Goal: Transaction & Acquisition: Purchase product/service

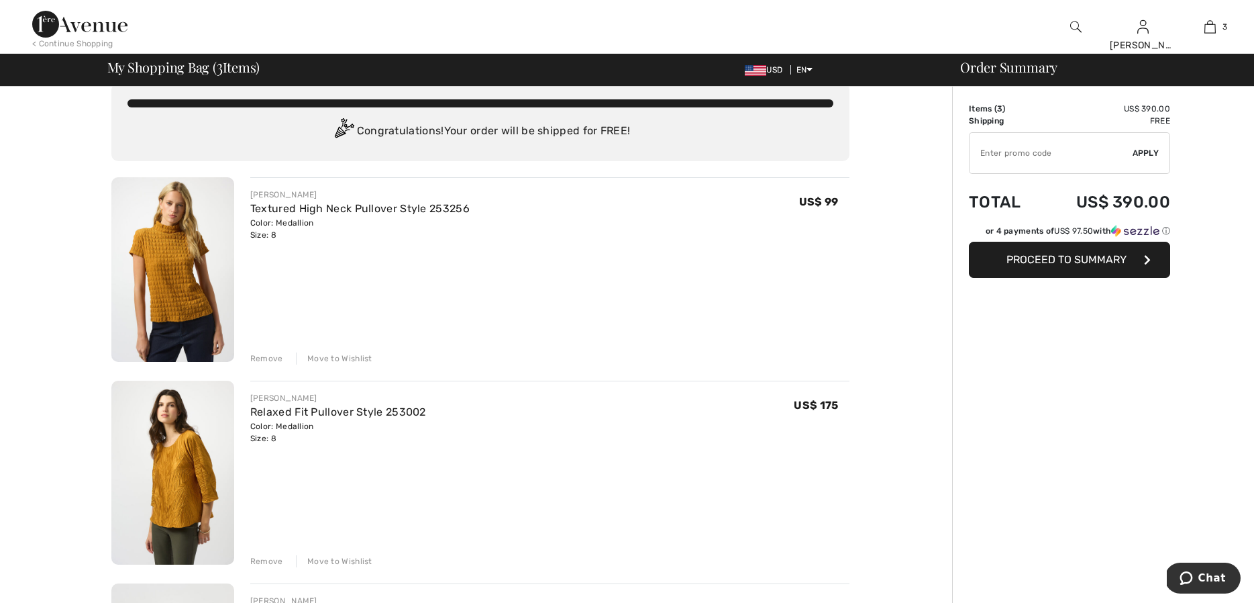
scroll to position [16, 0]
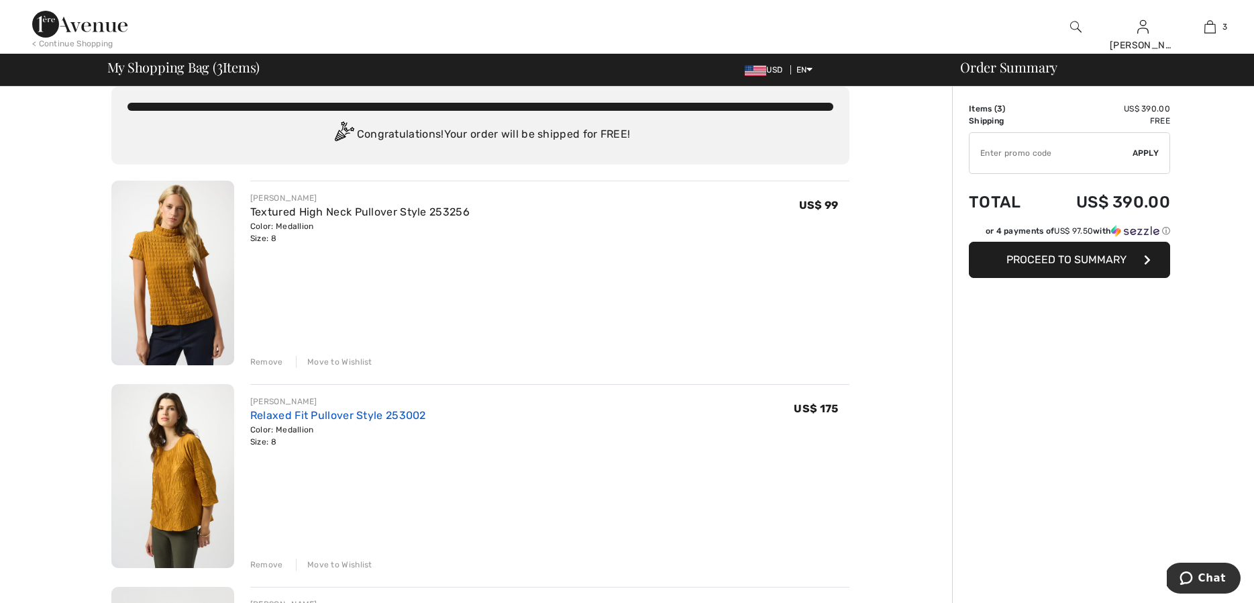
click at [331, 415] on link "Relaxed Fit Pullover Style 253002" at bounding box center [338, 415] width 176 height 13
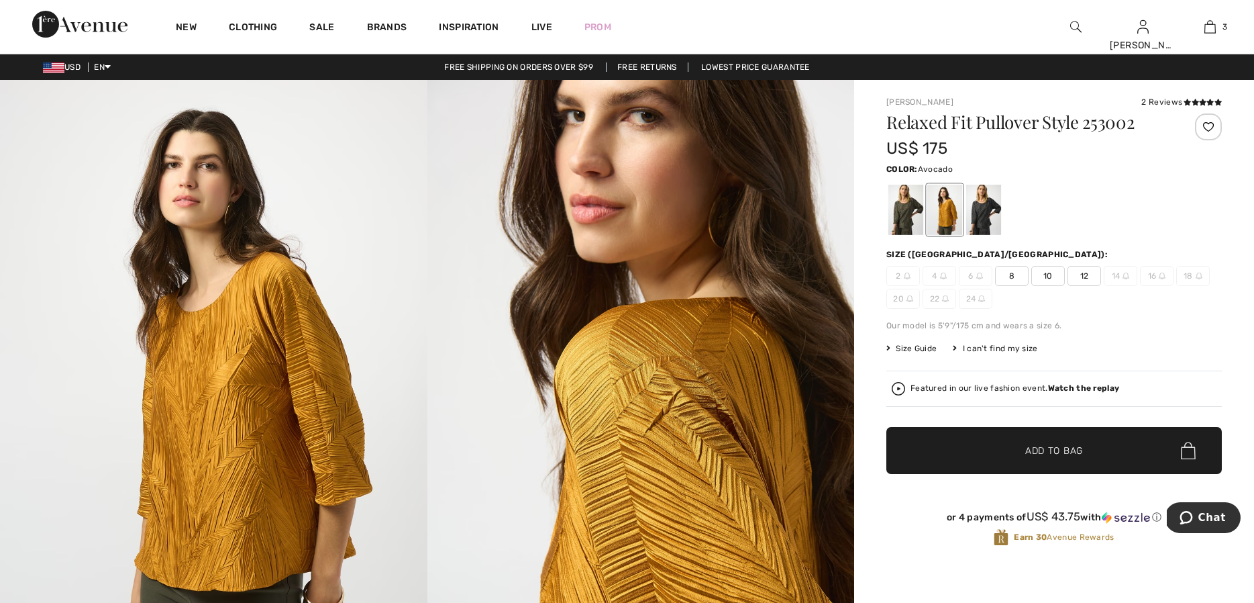
click at [891, 209] on div at bounding box center [905, 210] width 35 height 50
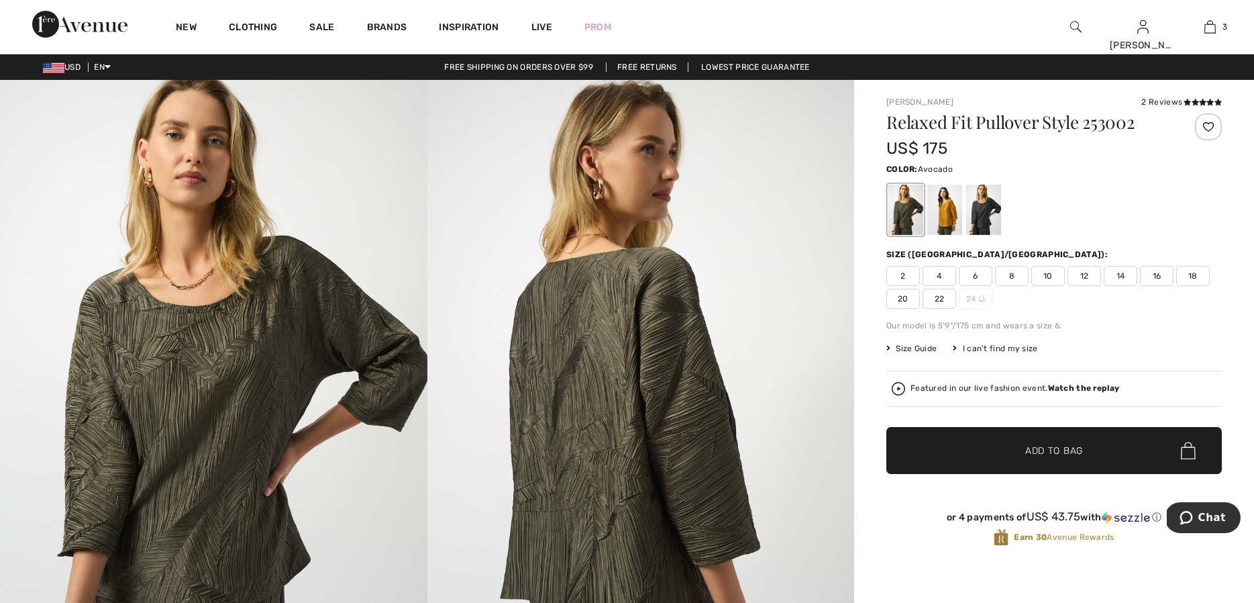
click at [1014, 274] on span "8" at bounding box center [1012, 276] width 34 height 20
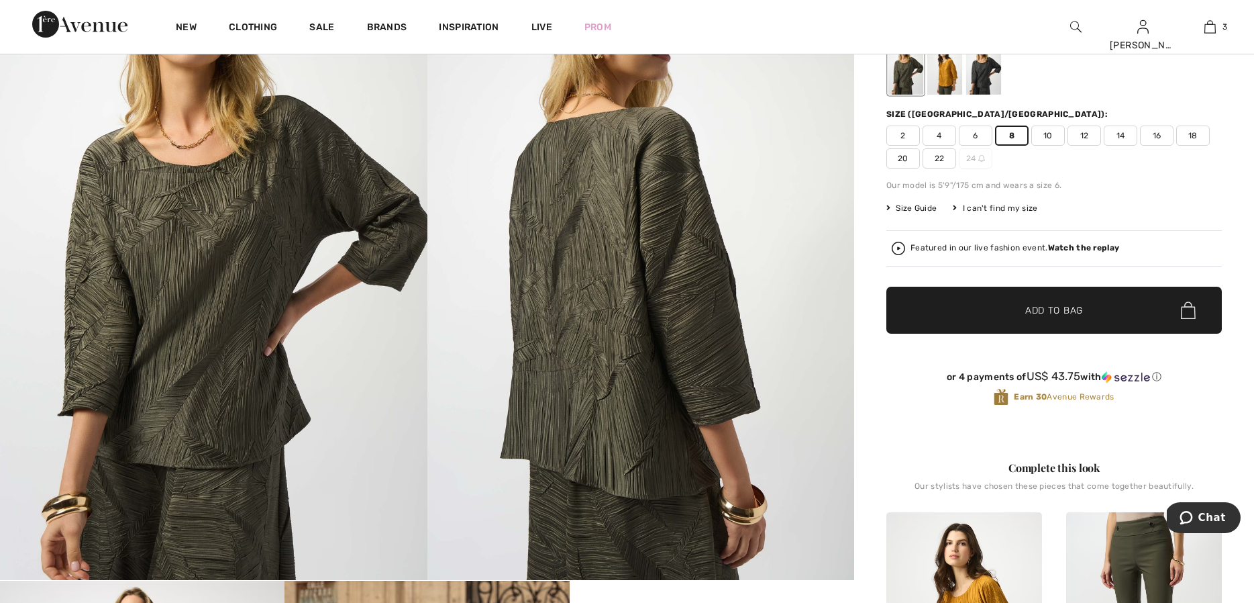
scroll to position [124, 0]
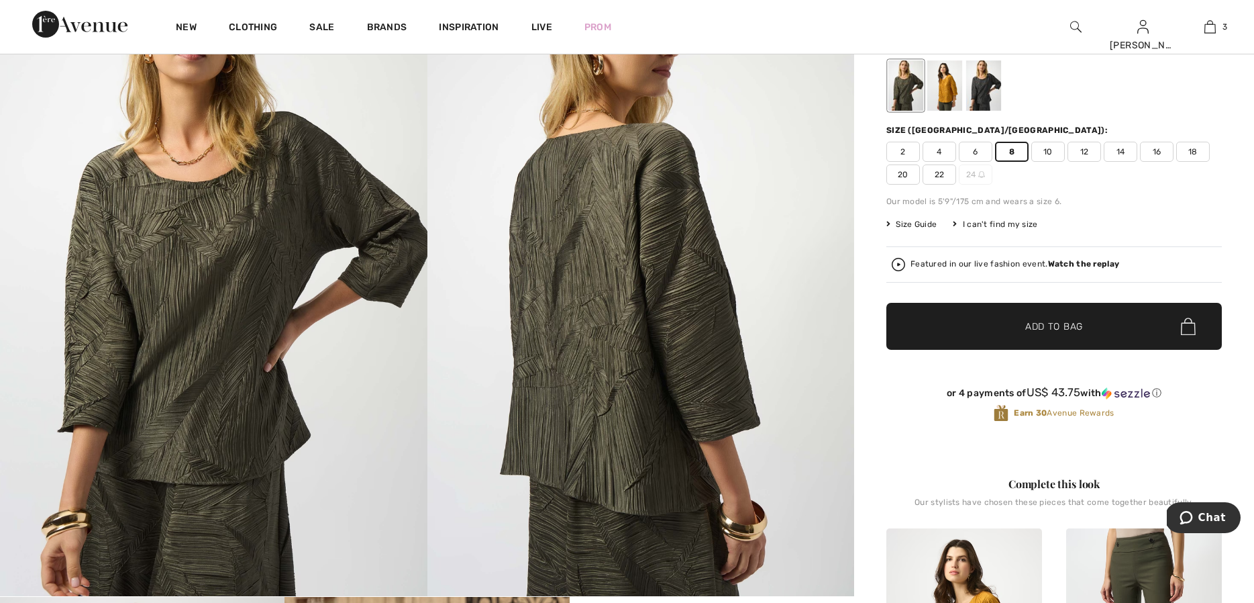
click at [1084, 320] on span "✔ Added to Bag Add to Bag" at bounding box center [1054, 326] width 336 height 47
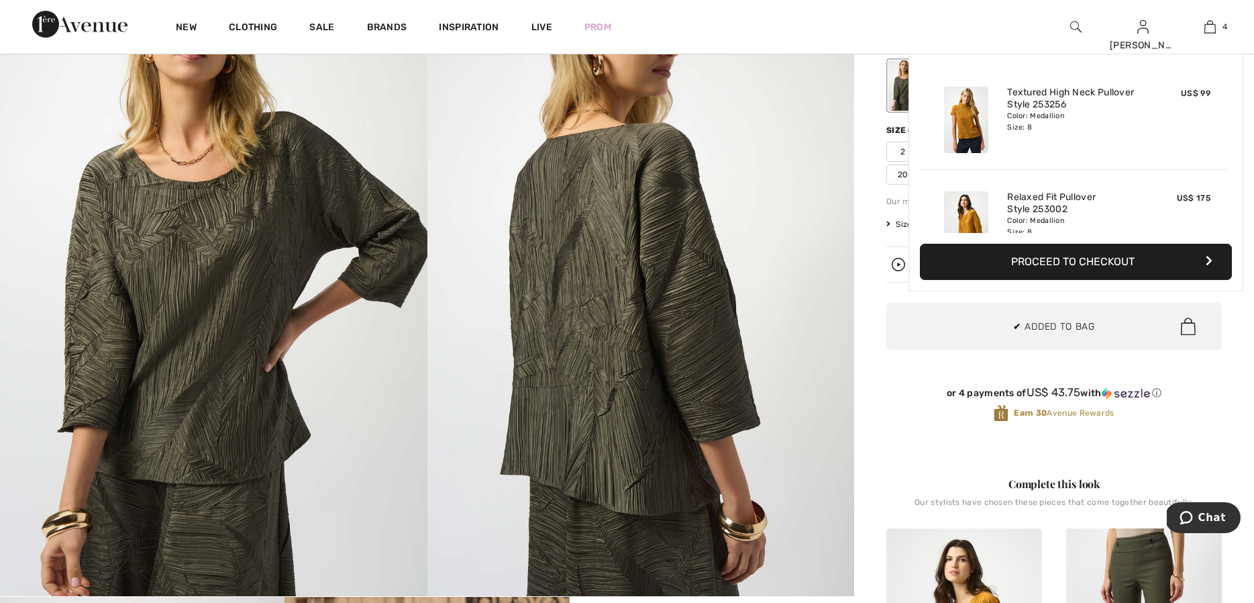
scroll to position [251, 0]
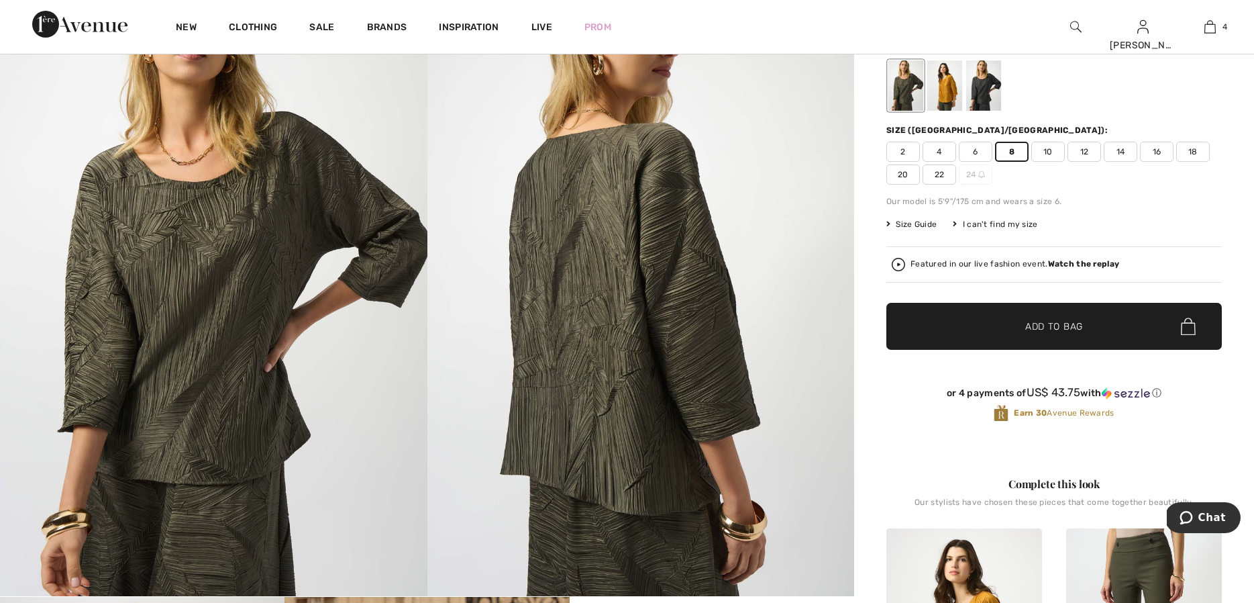
click at [1089, 325] on span "✔ Added to Bag Add to Bag" at bounding box center [1054, 326] width 336 height 47
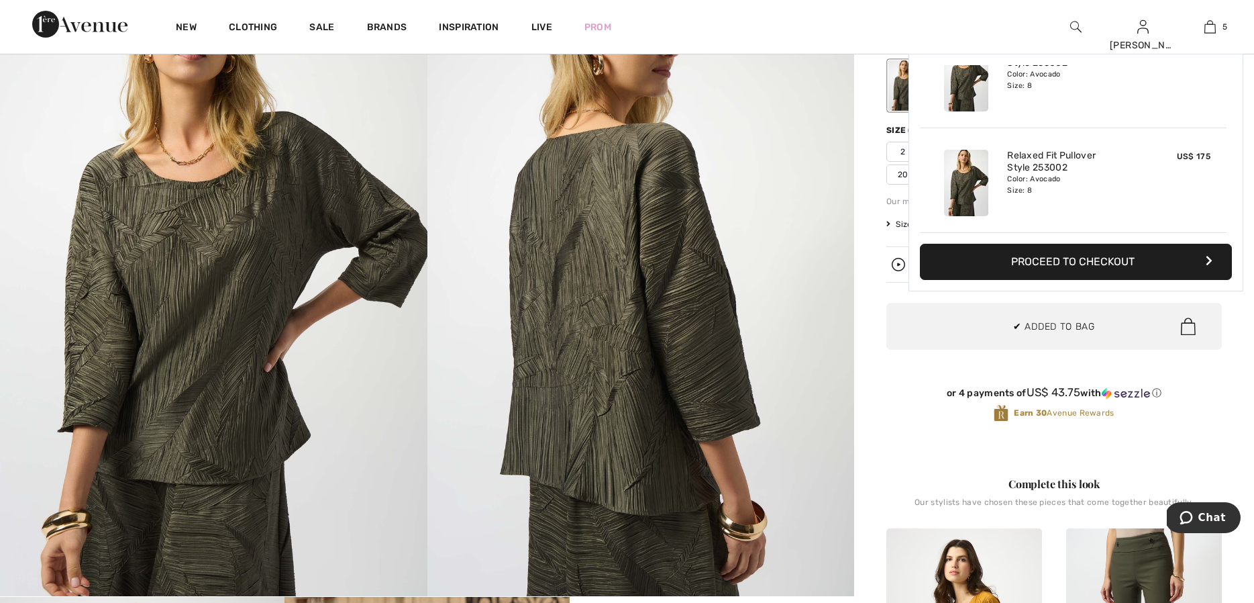
scroll to position [356, 0]
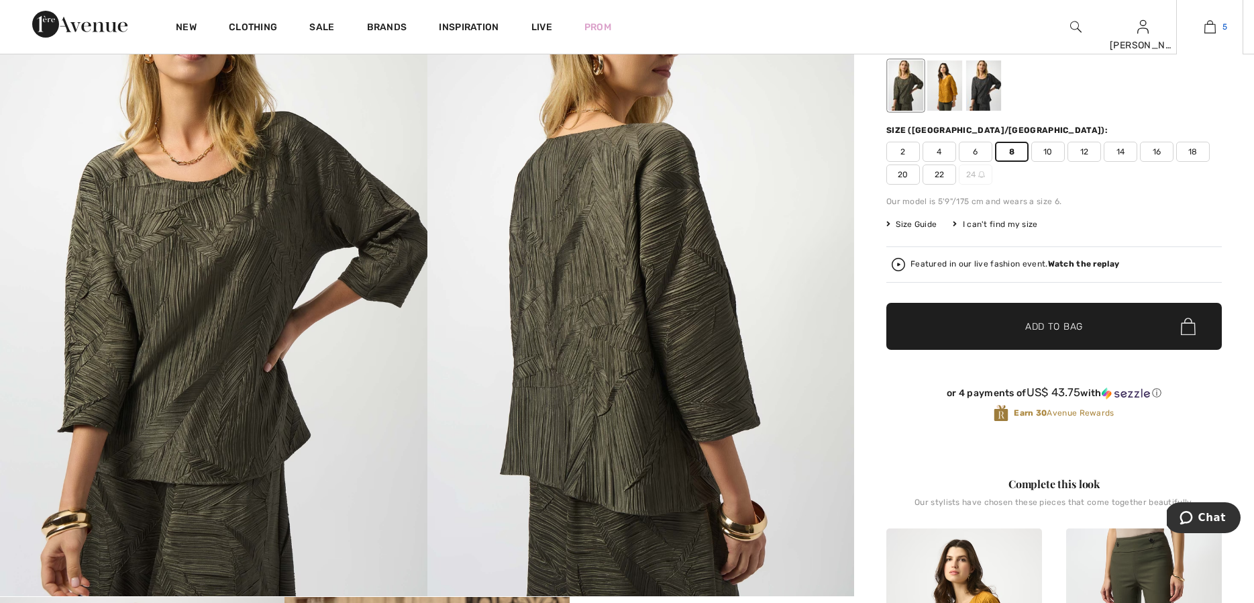
click at [1210, 25] on img at bounding box center [1209, 27] width 11 height 16
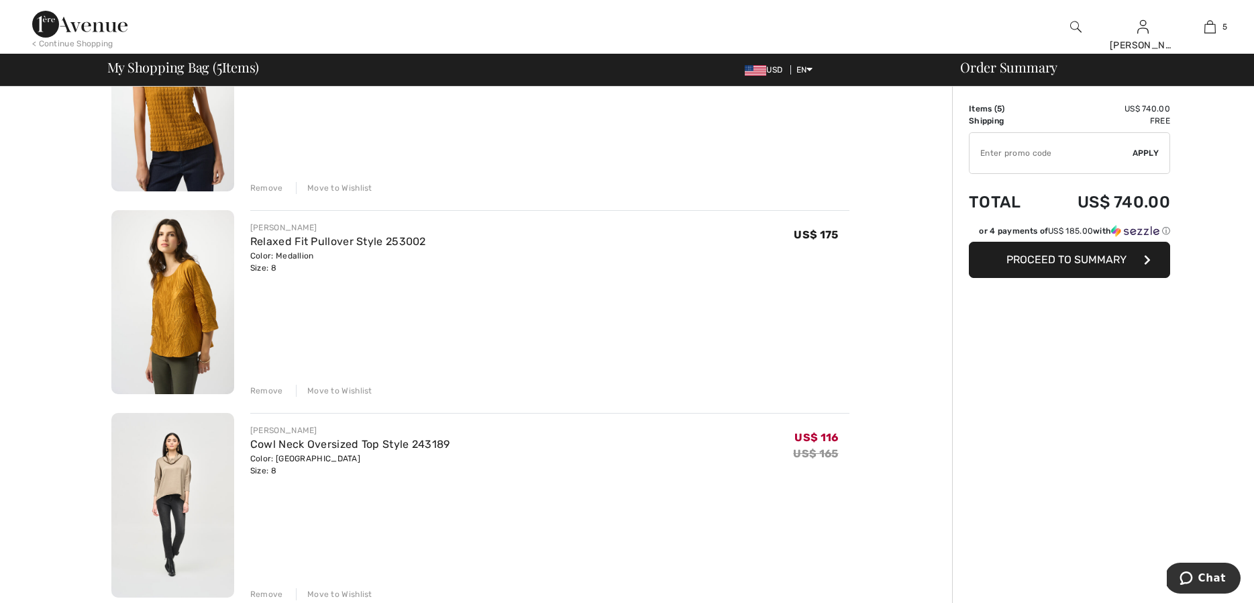
scroll to position [207, 0]
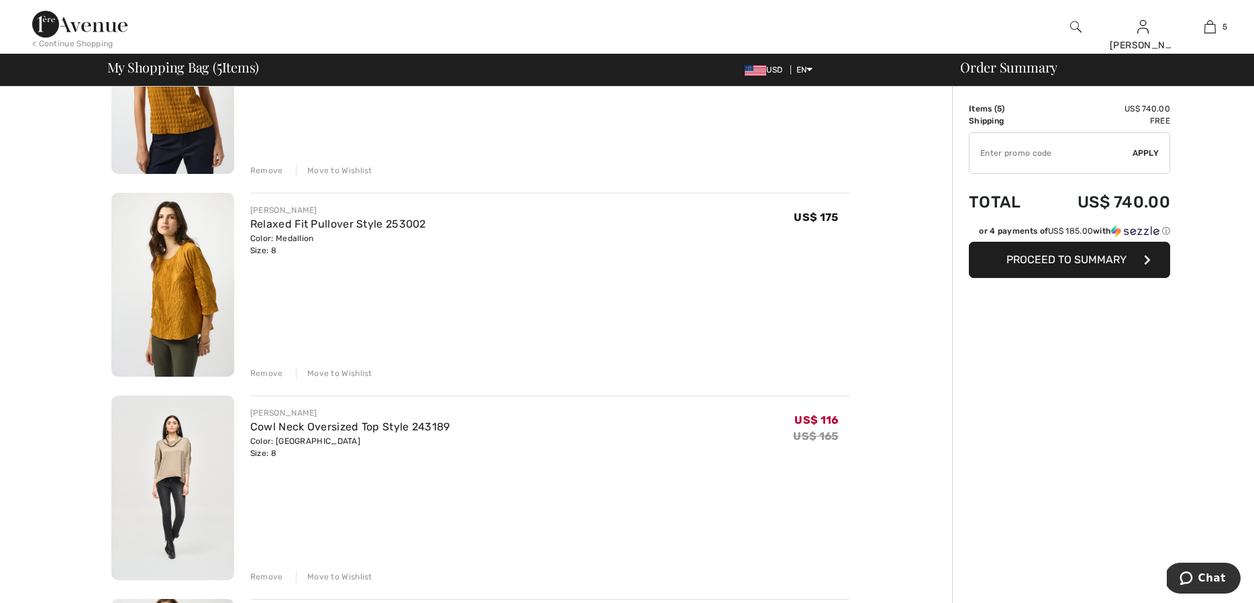
click at [257, 168] on div "Remove" at bounding box center [266, 170] width 33 height 12
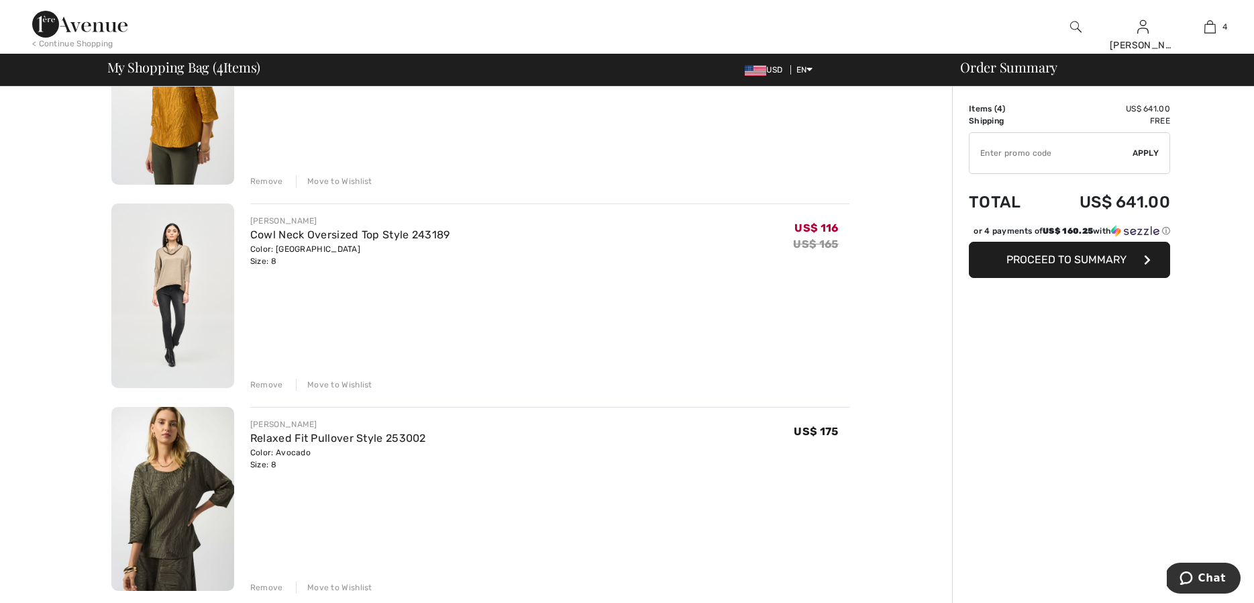
scroll to position [193, 0]
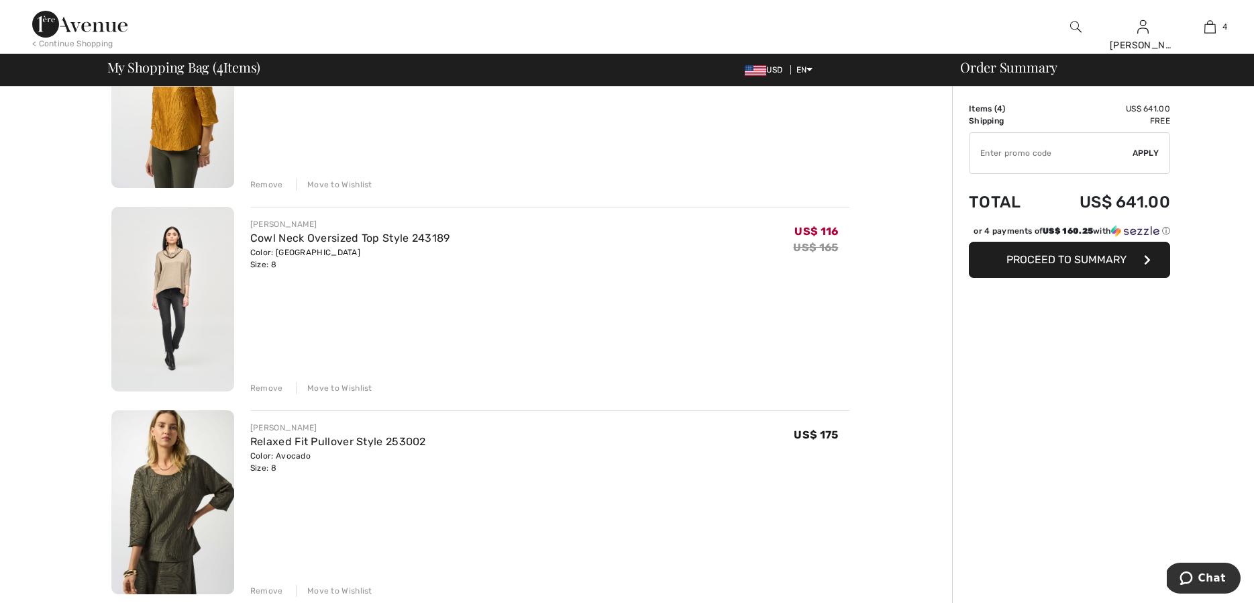
click at [262, 387] on div "Remove" at bounding box center [266, 388] width 33 height 12
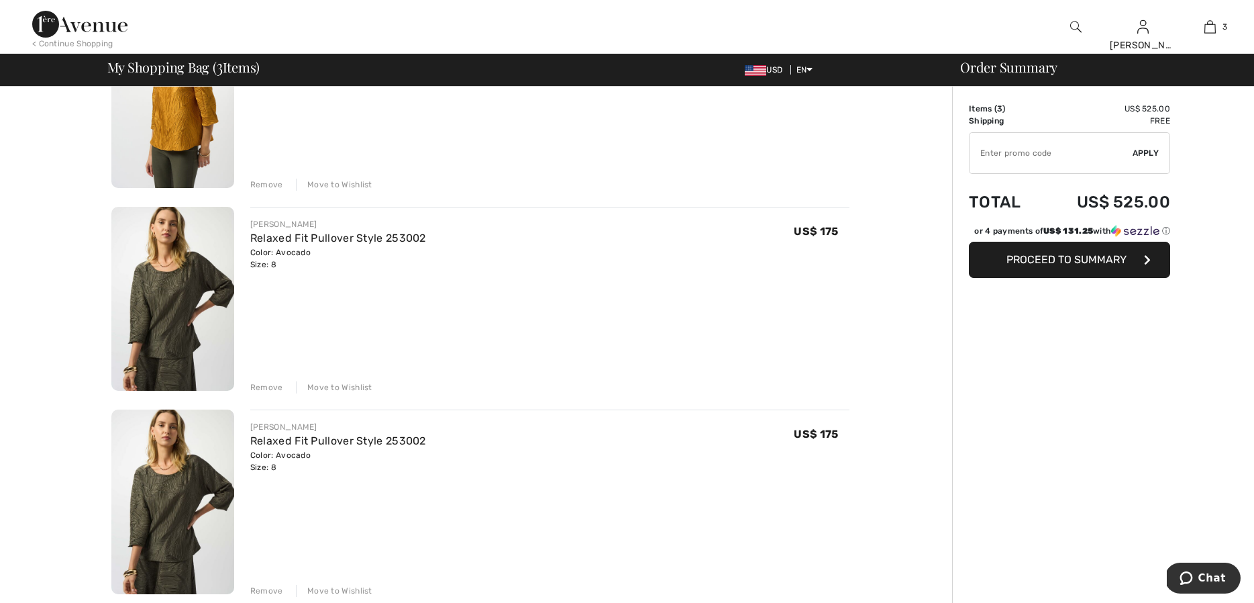
click at [262, 589] on div "Remove" at bounding box center [266, 590] width 33 height 12
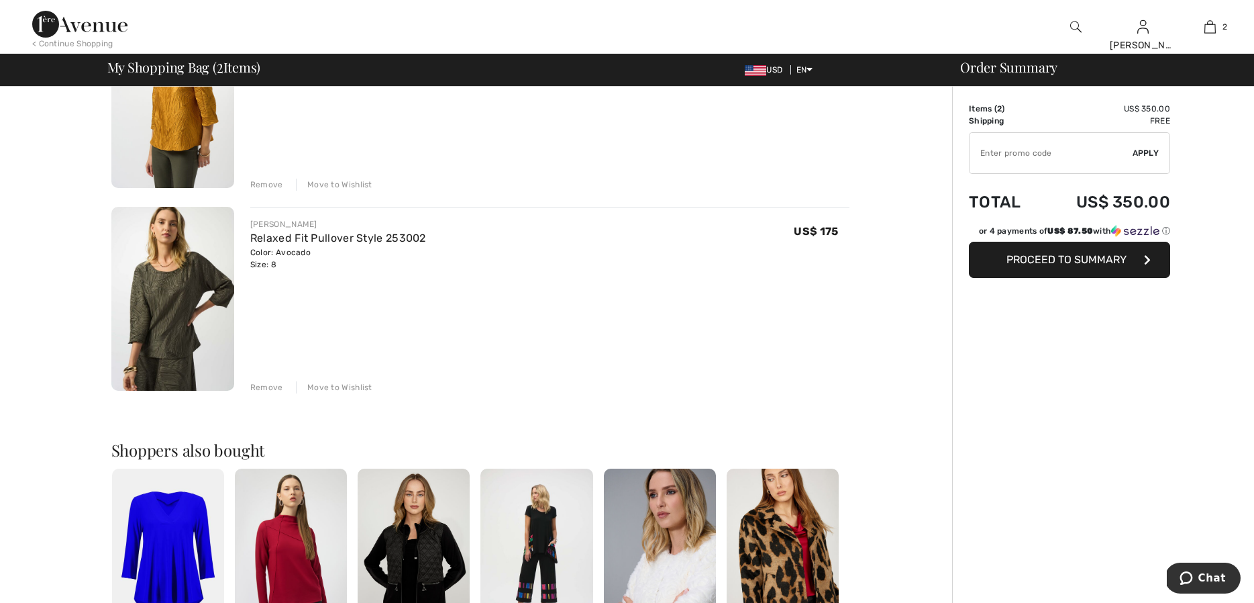
click at [262, 181] on div "Remove" at bounding box center [266, 184] width 33 height 12
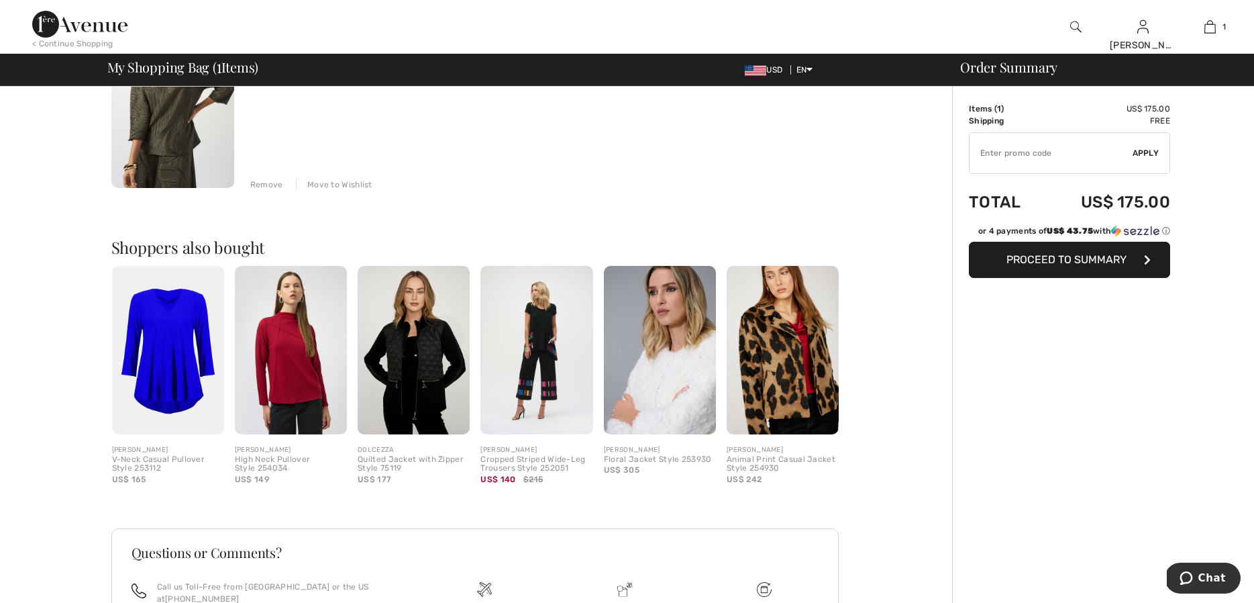
click at [1019, 265] on span "Proceed to Summary" at bounding box center [1067, 259] width 120 height 13
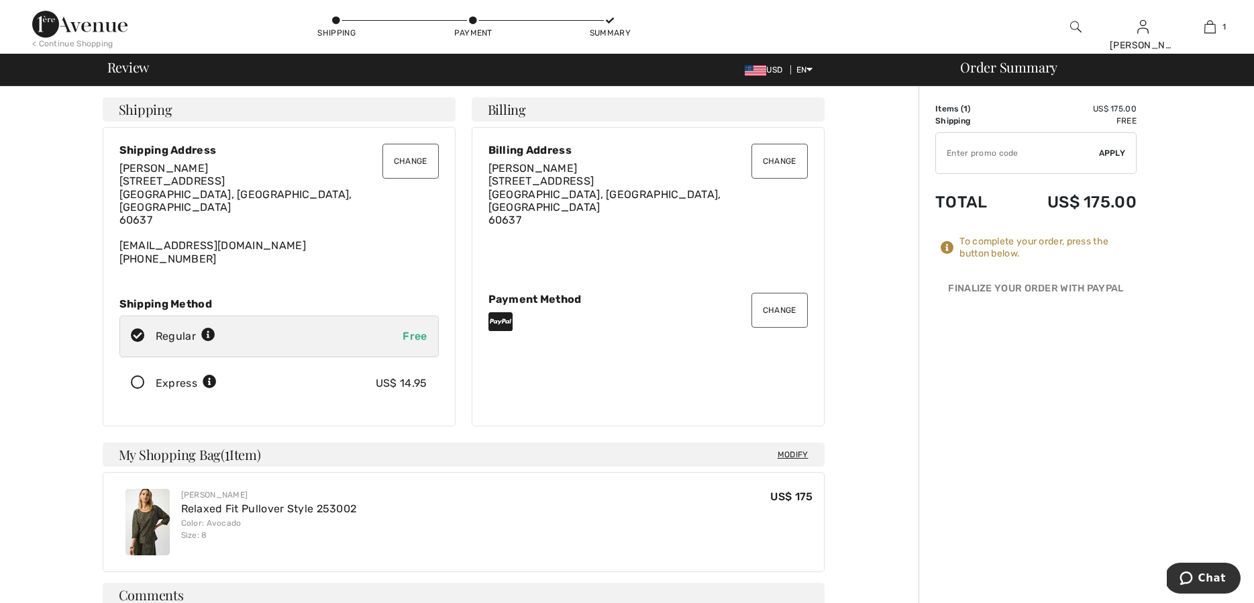
click at [783, 303] on button "Change" at bounding box center [780, 310] width 56 height 35
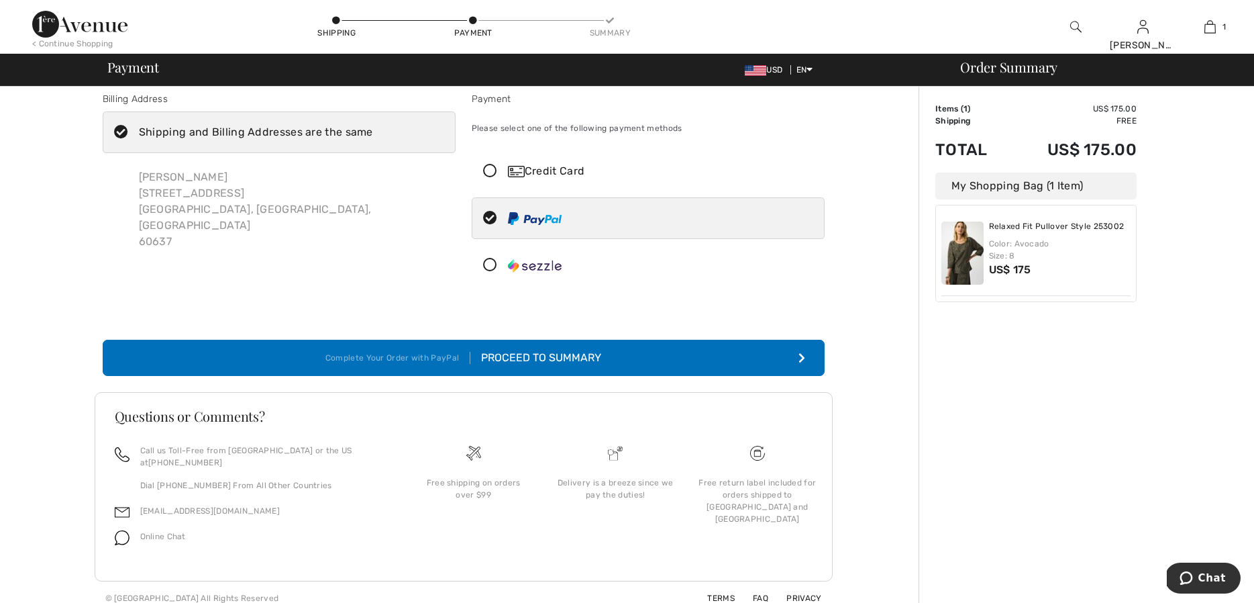
click at [490, 166] on icon at bounding box center [490, 171] width 36 height 14
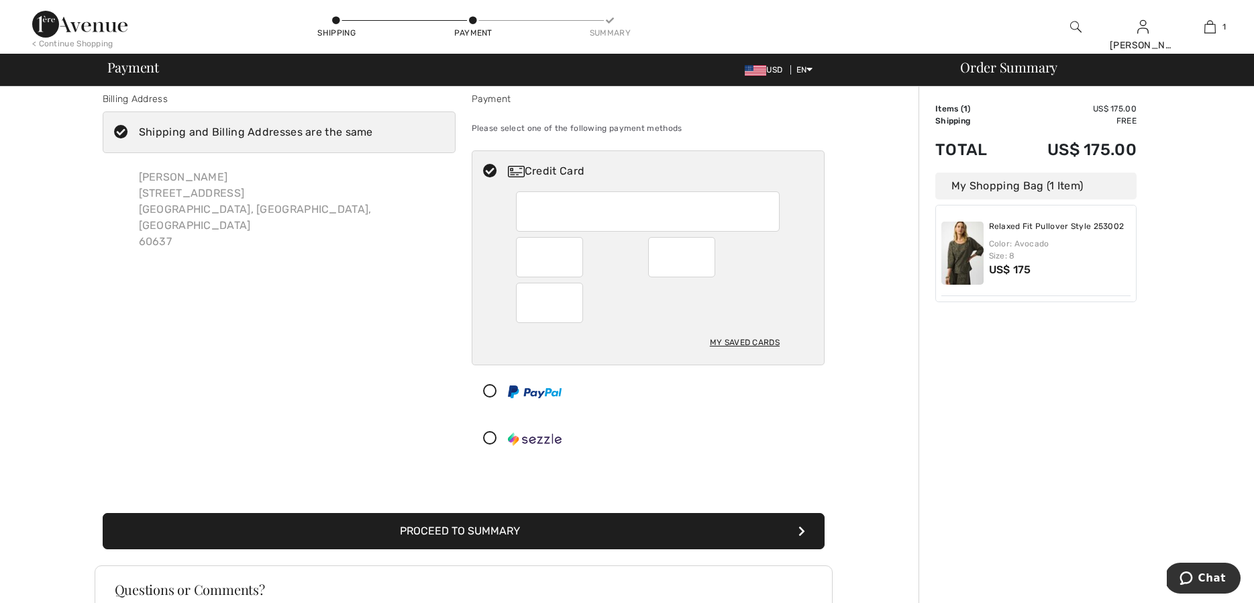
click at [863, 370] on div "Billing Address Shipping and Billing Addresses are the same Susan Levitin 5844 …" at bounding box center [463, 432] width 911 height 712
click at [964, 241] on img at bounding box center [962, 252] width 42 height 63
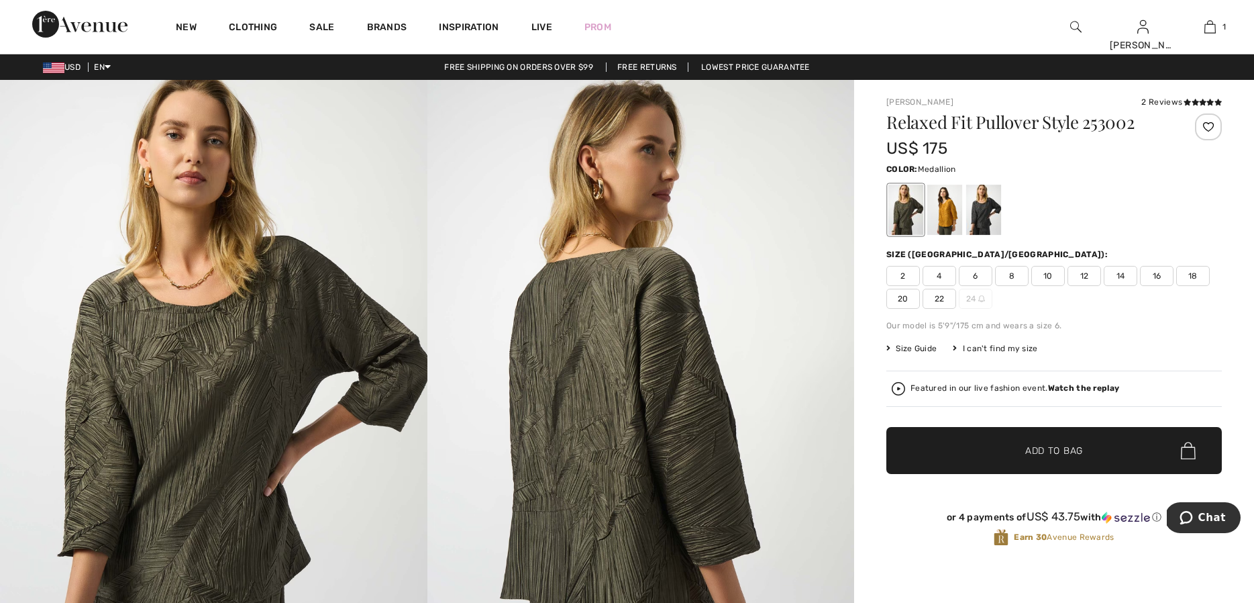
click at [948, 217] on div at bounding box center [944, 210] width 35 height 50
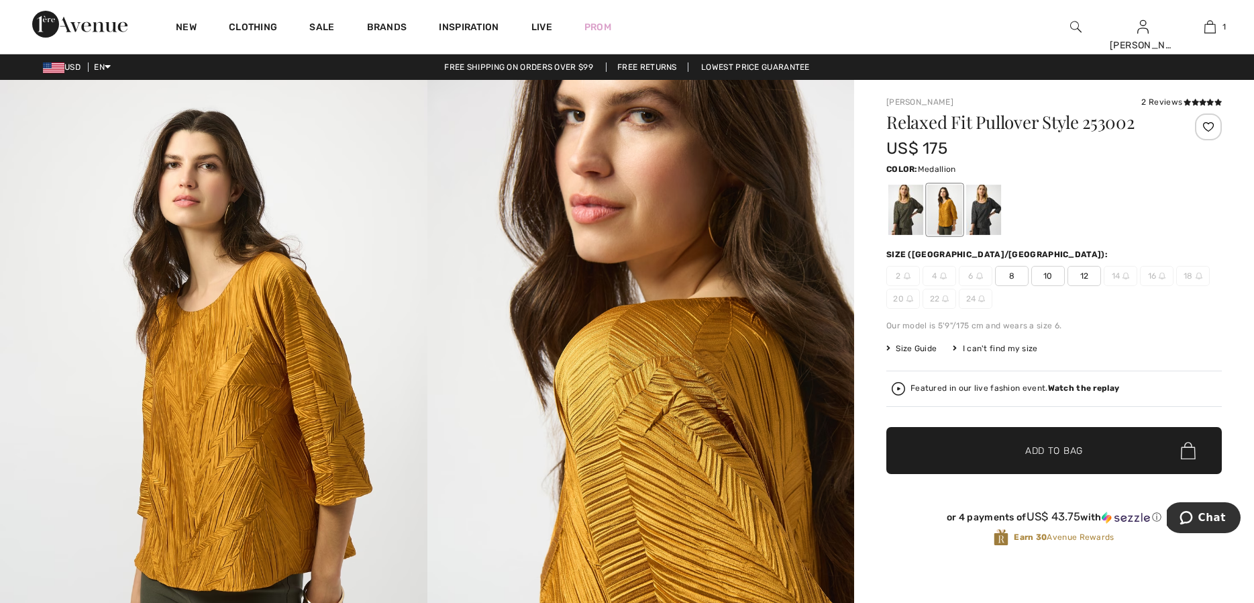
click at [1002, 275] on span "8" at bounding box center [1012, 276] width 34 height 20
click at [932, 452] on span "✔ Added to Bag Add to Bag" at bounding box center [1054, 450] width 336 height 47
click at [1211, 25] on img at bounding box center [1209, 27] width 11 height 16
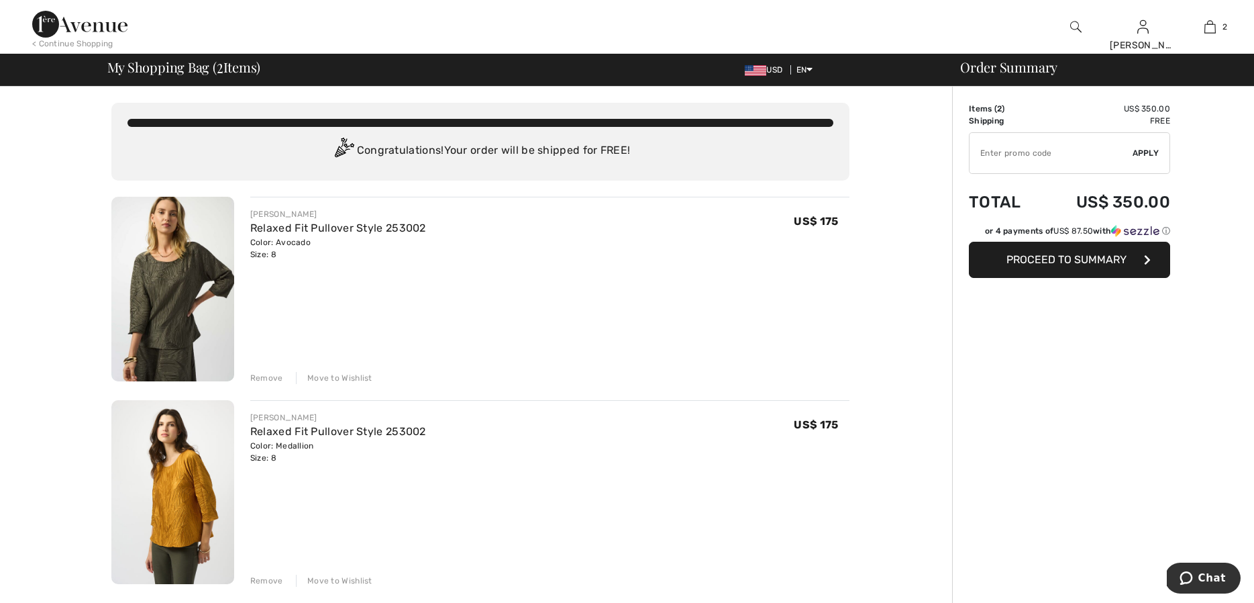
scroll to position [2, 0]
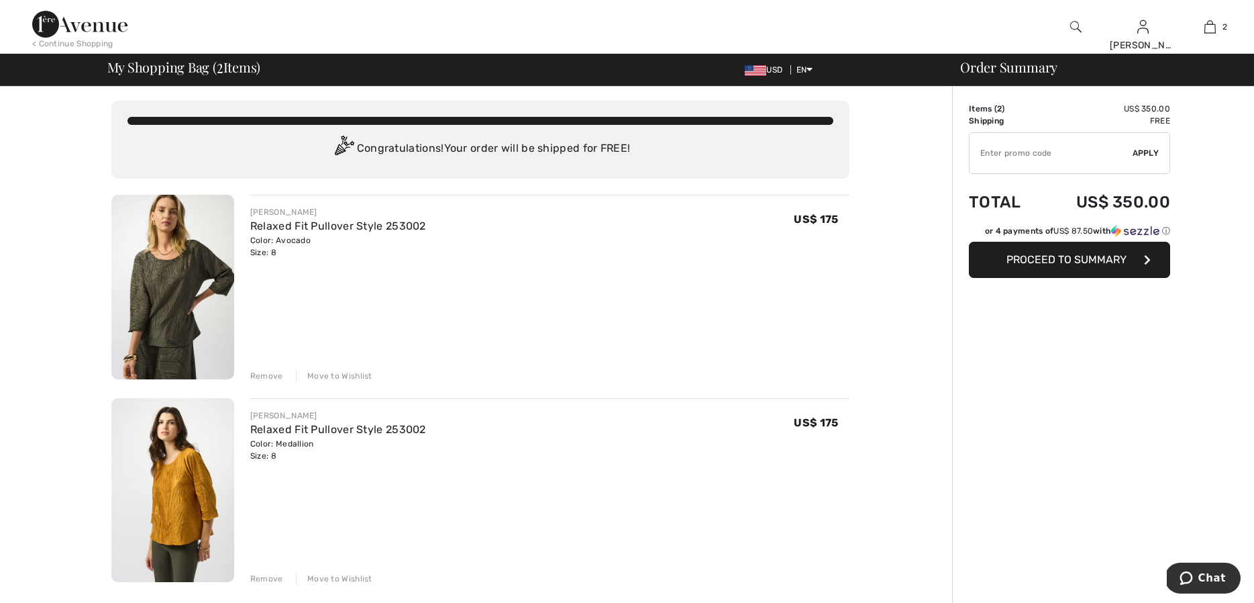
click at [261, 374] on div "Remove" at bounding box center [266, 376] width 33 height 12
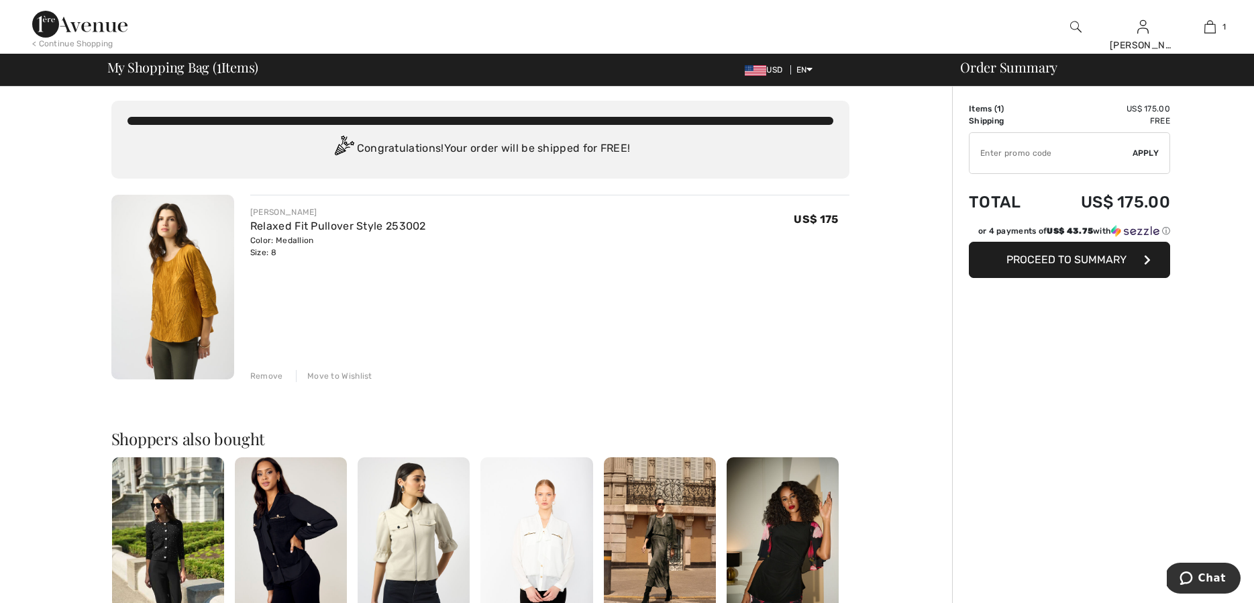
click at [1014, 258] on span "Proceed to Summary" at bounding box center [1067, 259] width 120 height 13
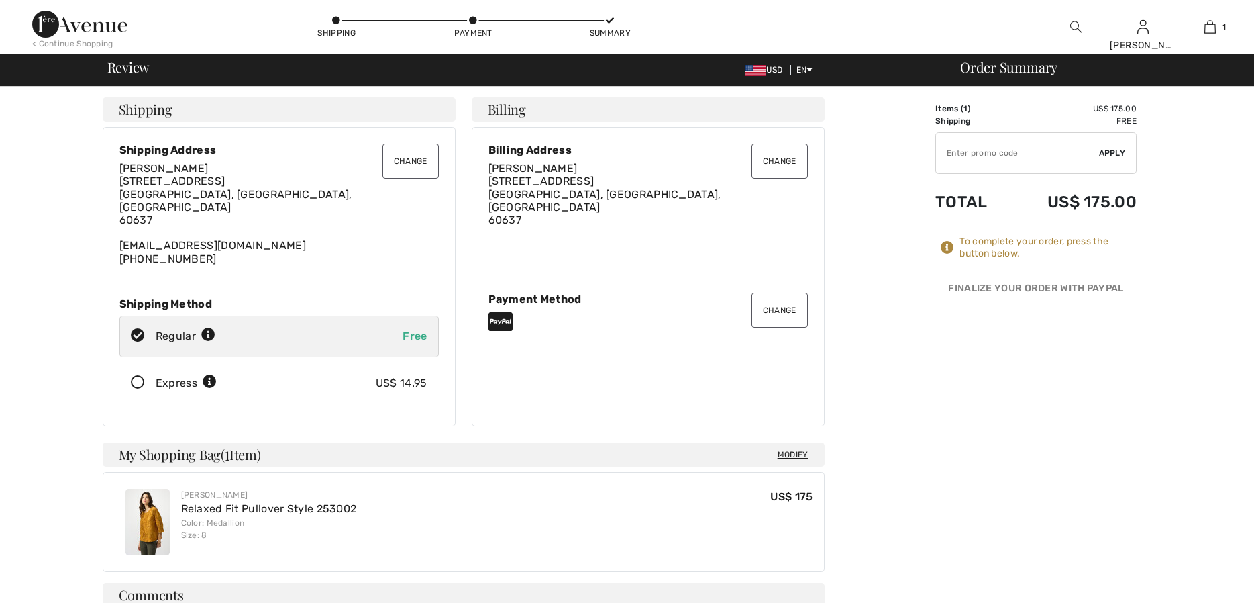
checkbox input "true"
click at [781, 298] on button "Change" at bounding box center [780, 310] width 56 height 35
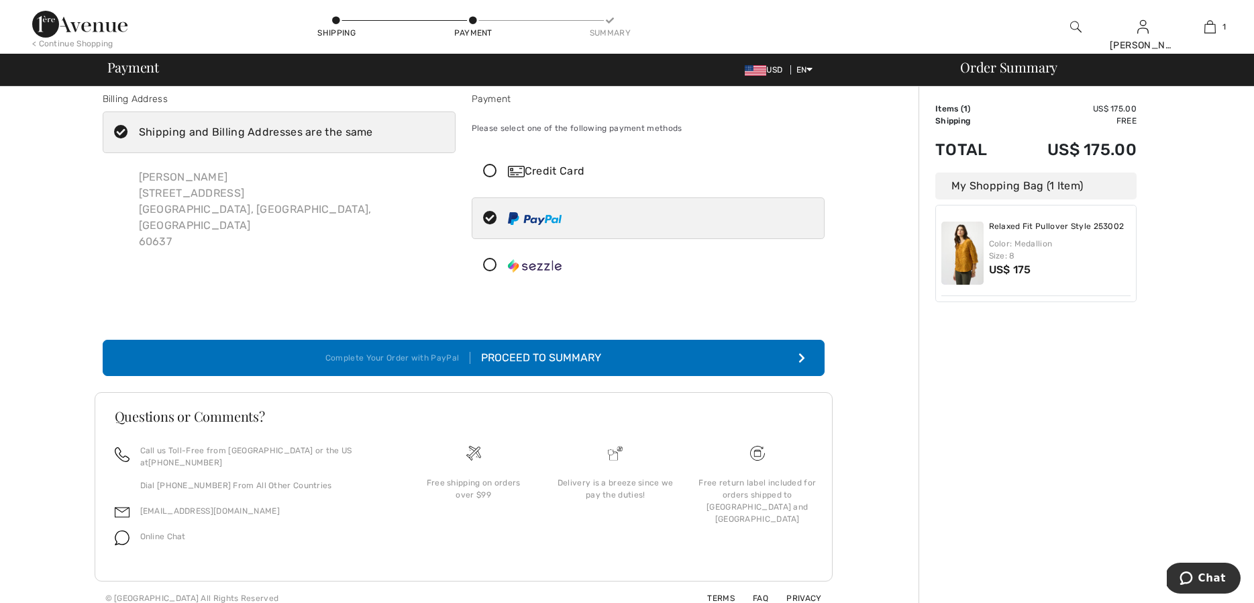
click at [486, 167] on icon at bounding box center [490, 171] width 36 height 14
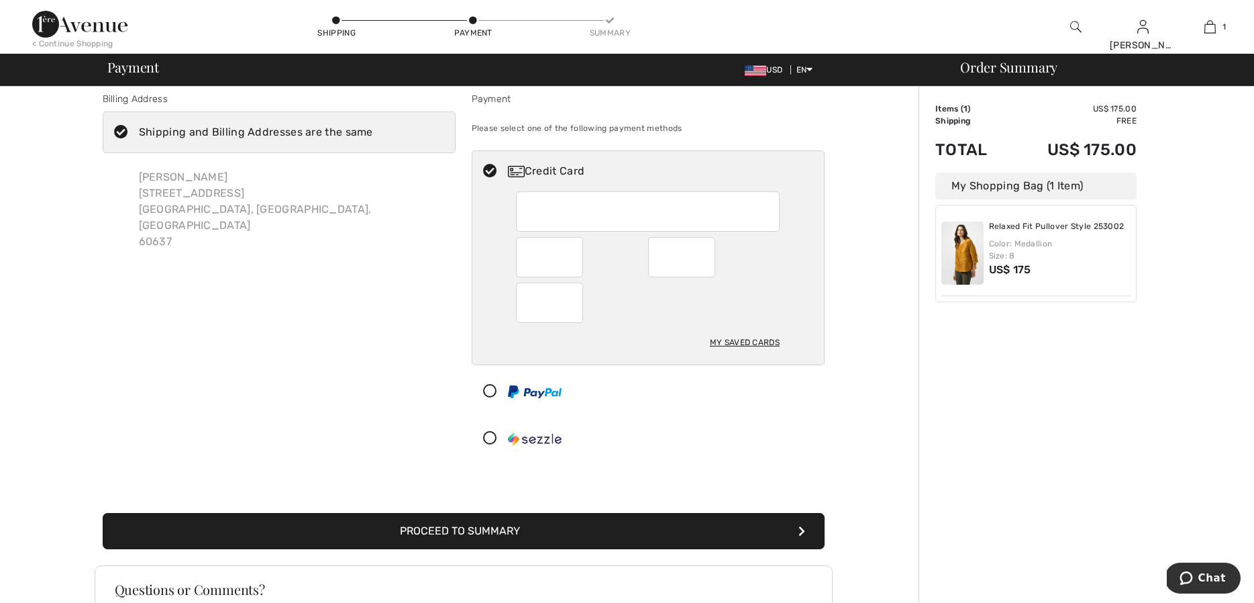
click at [621, 529] on button "Proceed to Summary" at bounding box center [464, 531] width 722 height 36
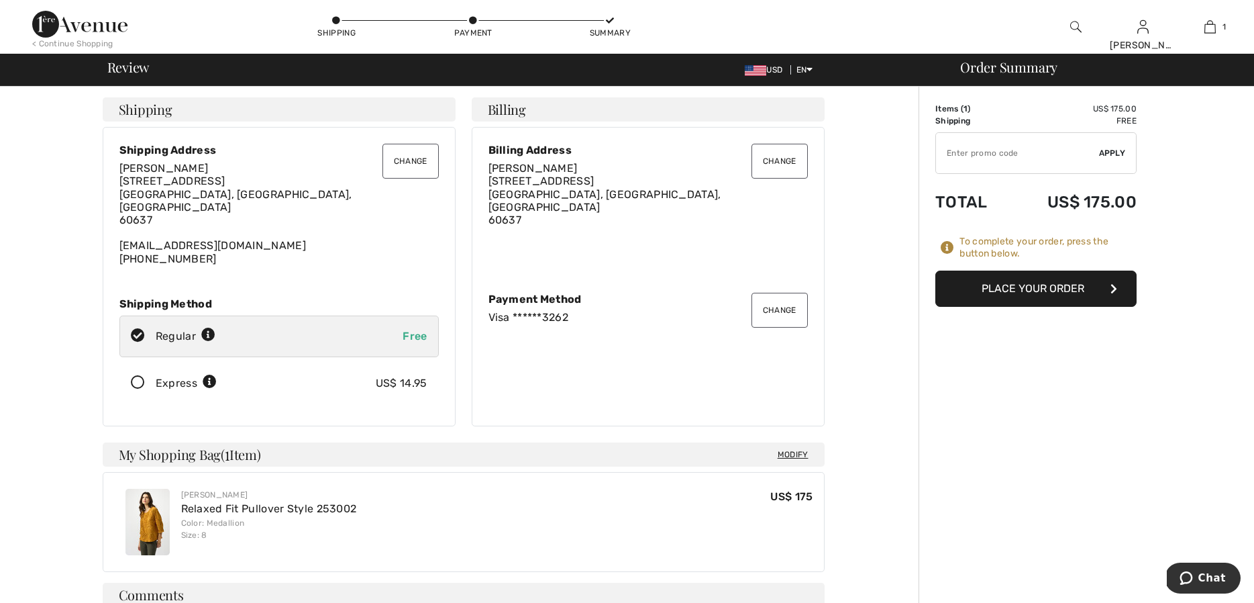
click at [983, 284] on button "Place Your Order" at bounding box center [1035, 288] width 201 height 36
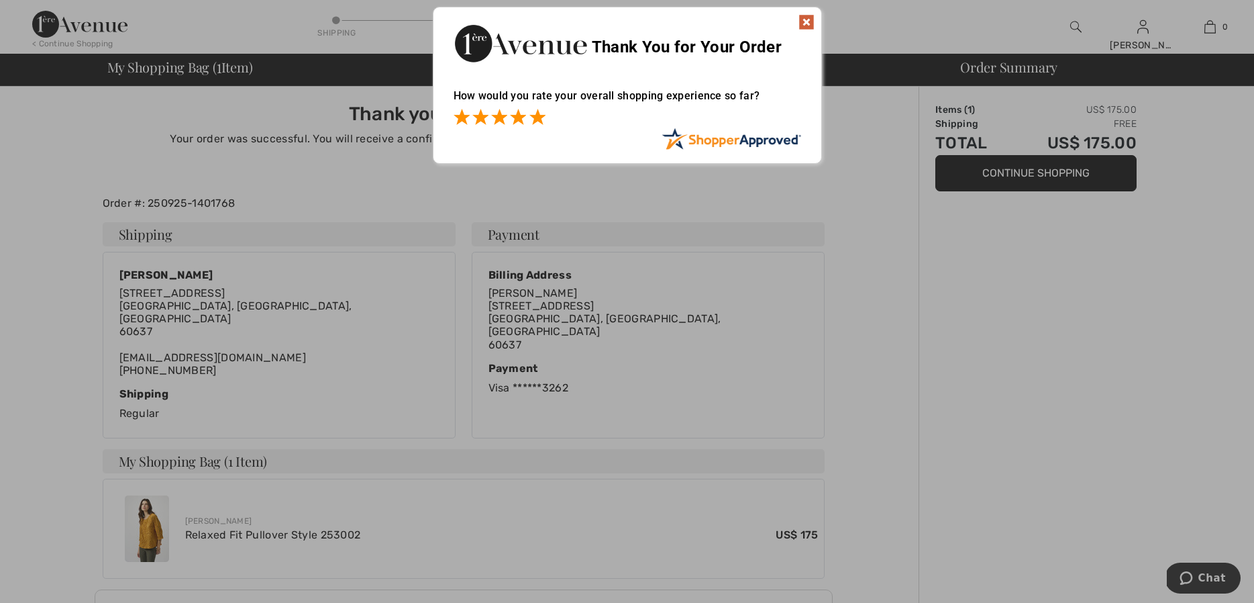
click at [535, 116] on span at bounding box center [537, 117] width 16 height 16
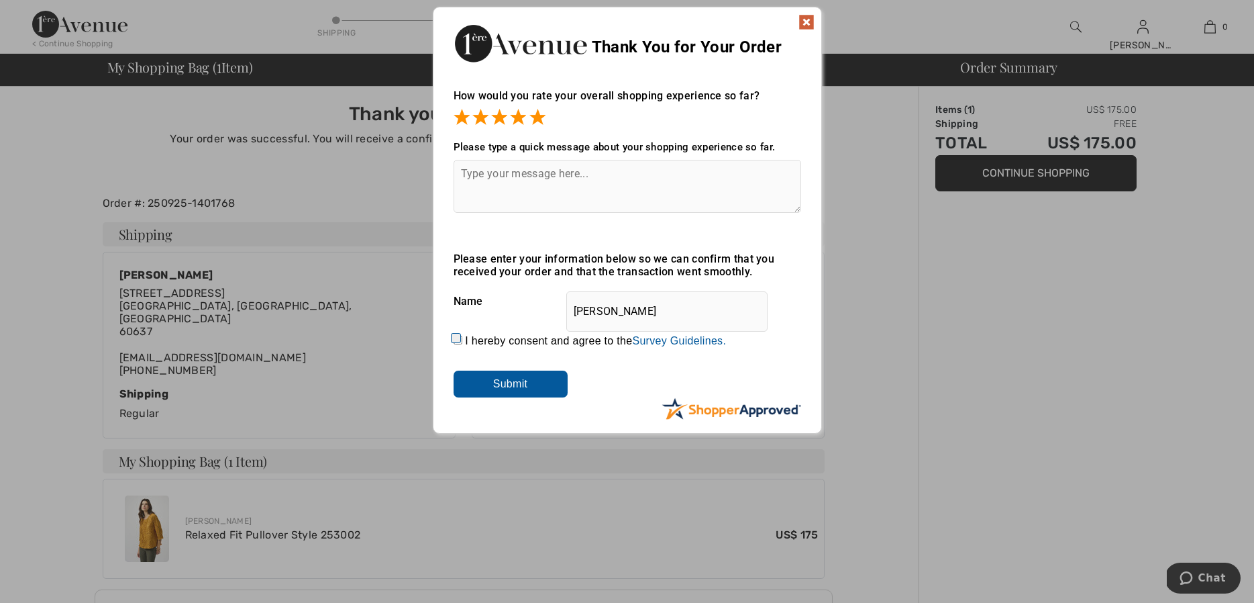
click at [458, 338] on input "I hereby consent and agree to the By submitting a review, you grant permission …" at bounding box center [458, 340] width 9 height 9
checkbox input "true"
click at [499, 385] on input "Submit" at bounding box center [511, 383] width 114 height 27
